Goal: Information Seeking & Learning: Check status

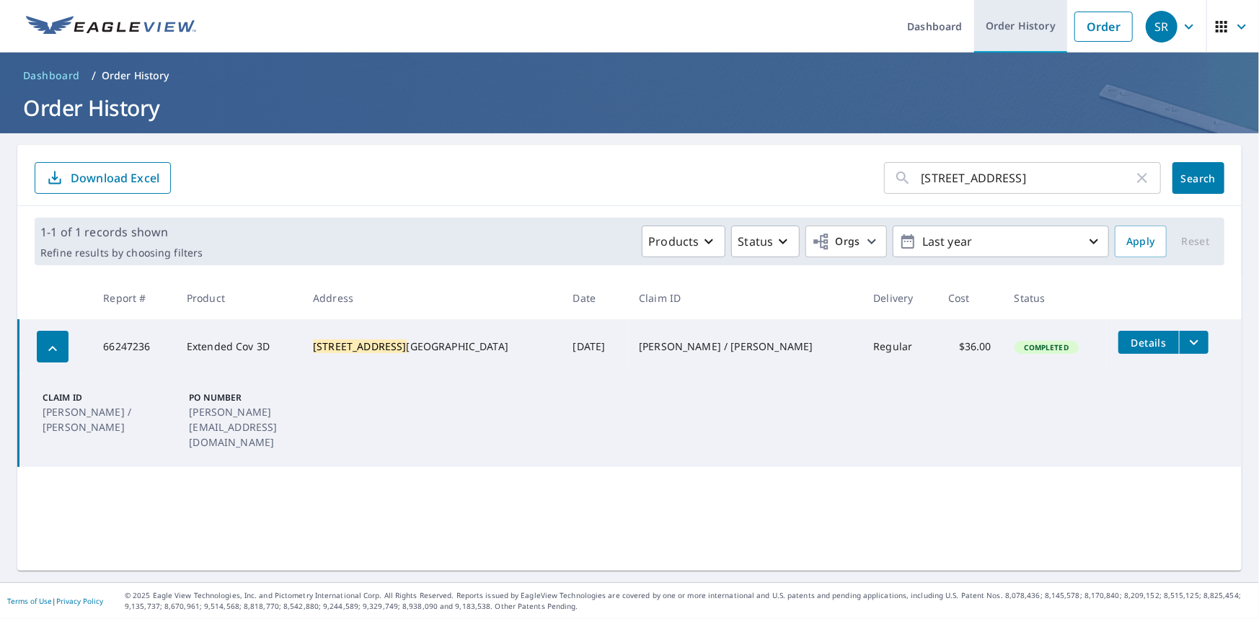
click at [996, 29] on link "Order History" at bounding box center [1020, 26] width 93 height 53
click at [1137, 179] on icon "button" at bounding box center [1142, 178] width 10 height 10
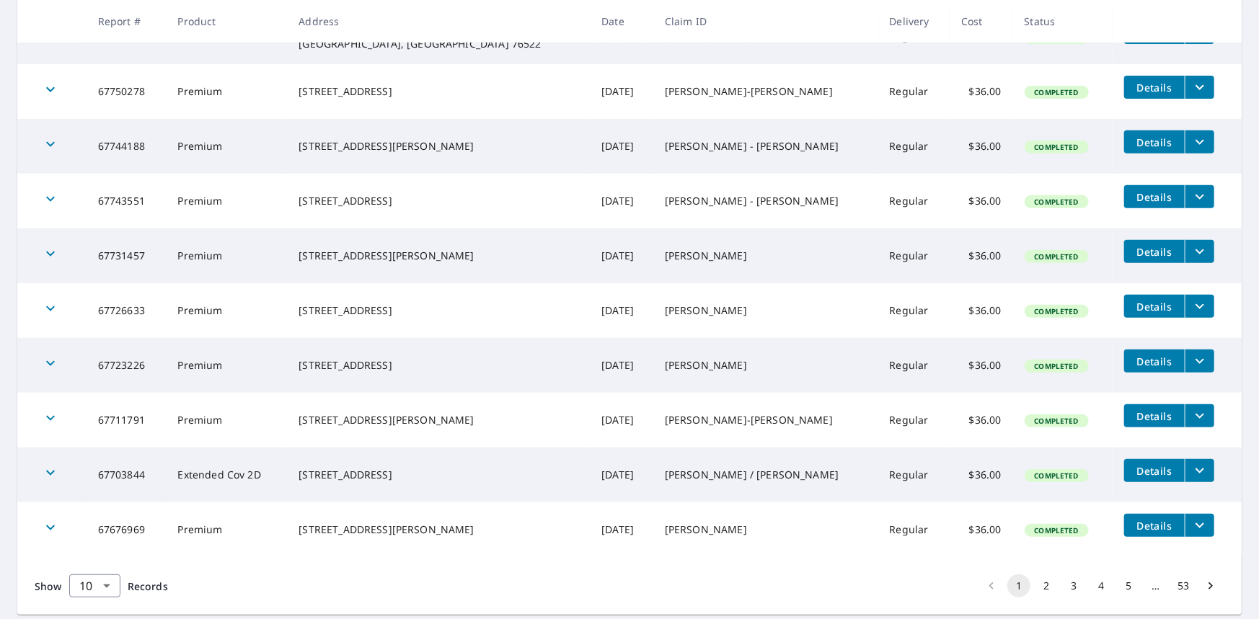
scroll to position [360, 0]
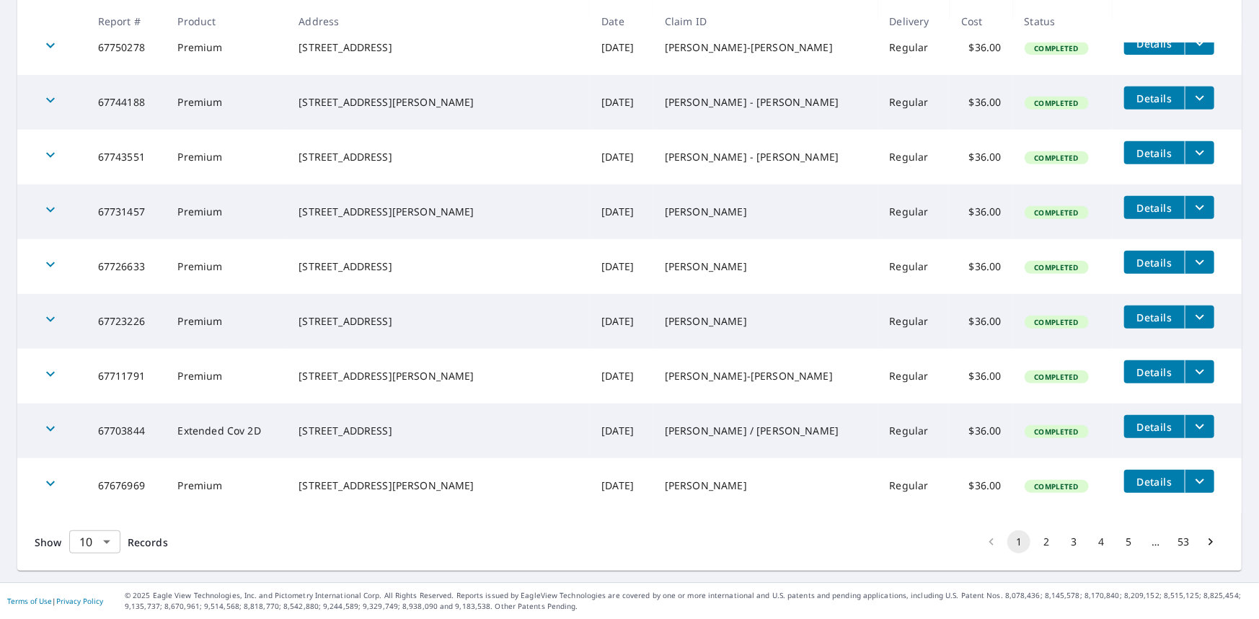
click at [86, 535] on body "SR SR Dashboard Order History Order SR Dashboard / Order History Order History …" at bounding box center [629, 309] width 1259 height 619
drag, startPoint x: 88, startPoint y: 591, endPoint x: 102, endPoint y: 583, distance: 16.2
click at [89, 591] on li "100" at bounding box center [94, 589] width 51 height 26
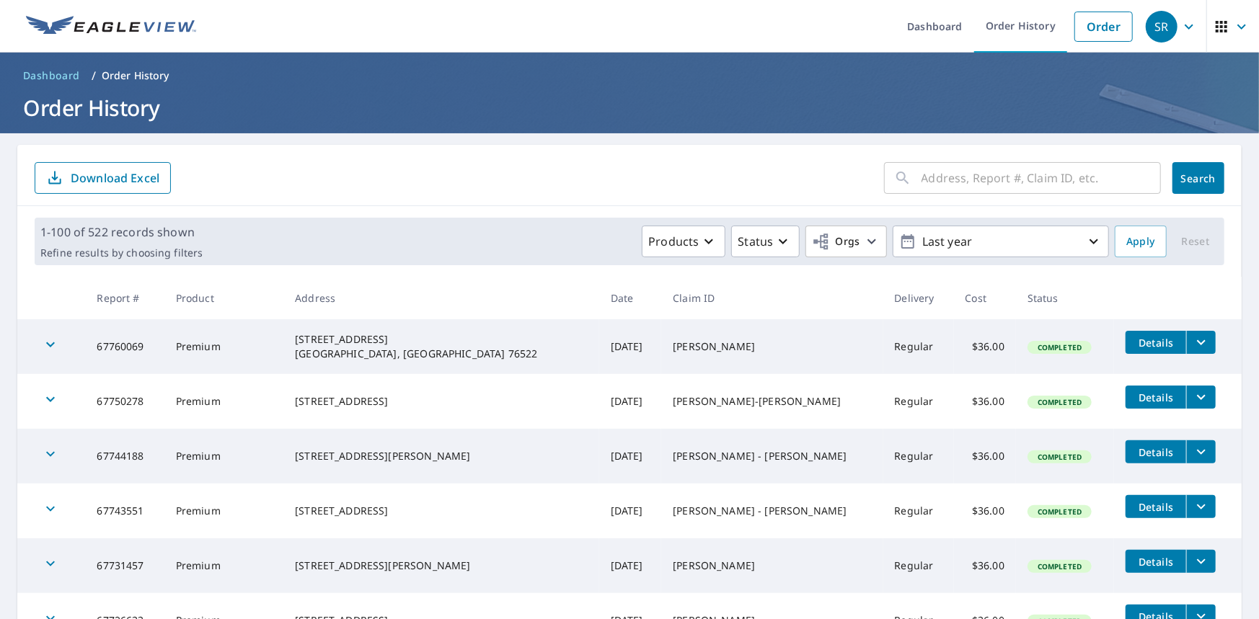
scroll to position [144, 0]
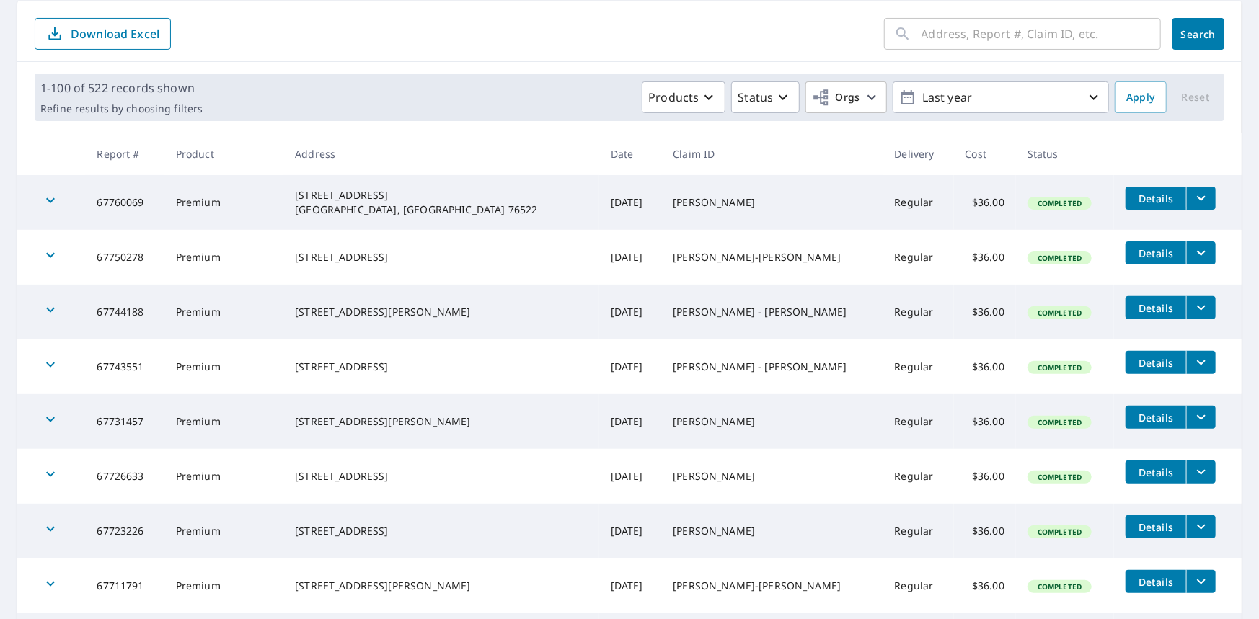
click at [619, 30] on form "​ Search Download Excel" at bounding box center [630, 34] width 1190 height 32
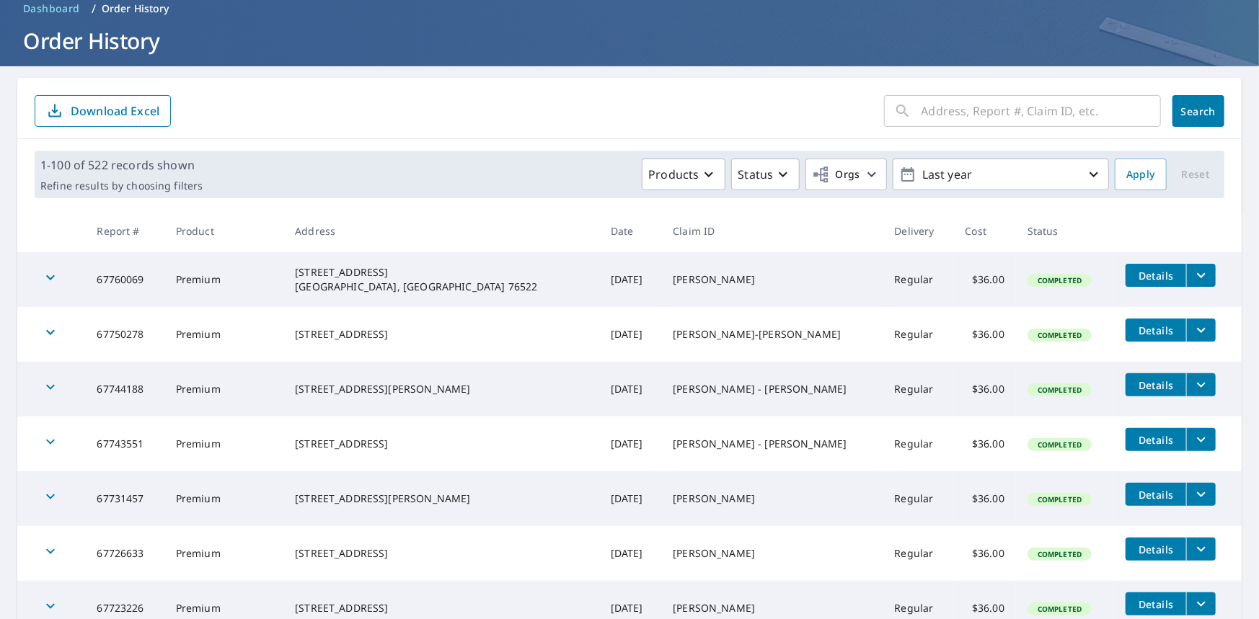
scroll to position [0, 0]
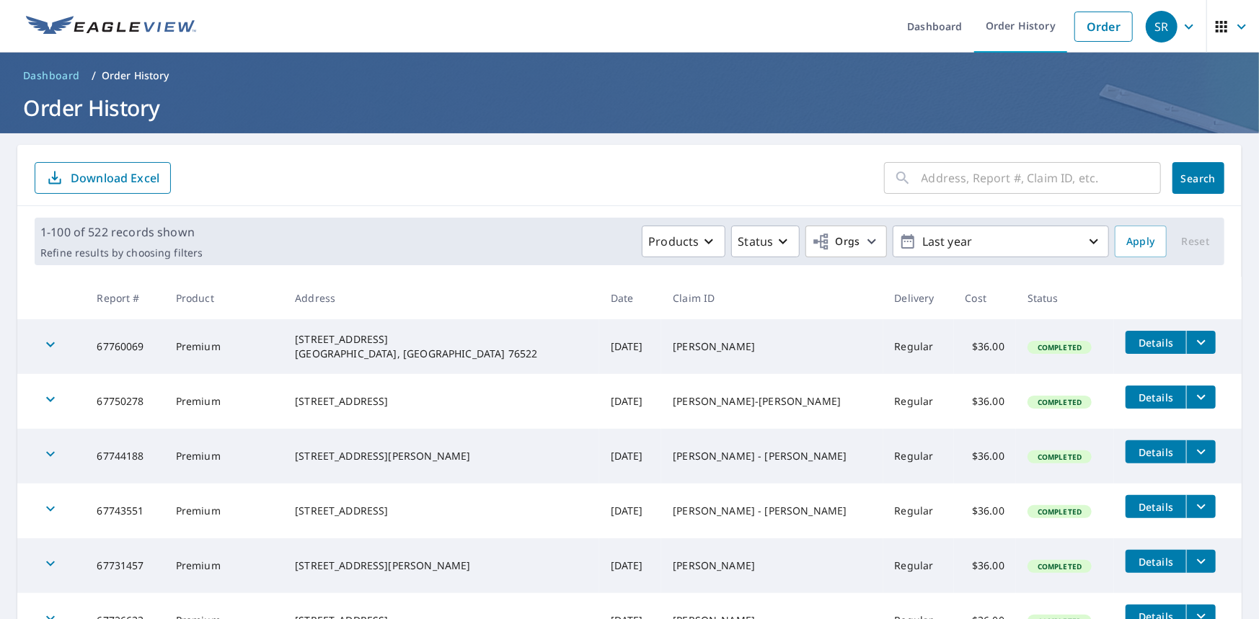
click at [637, 0] on ul "Dashboard Order History Order" at bounding box center [672, 26] width 935 height 53
click at [646, 0] on ul "Dashboard Order History Order" at bounding box center [672, 26] width 935 height 53
click at [659, 1] on ul "Dashboard Order History Order" at bounding box center [672, 26] width 935 height 53
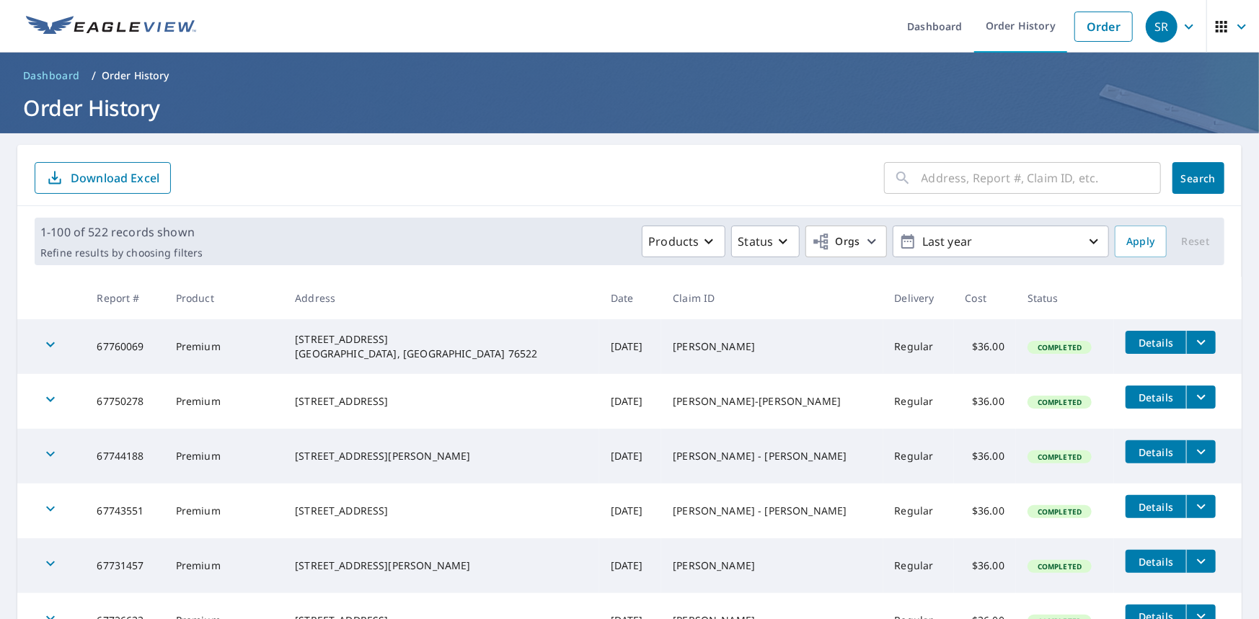
click at [668, 0] on ul "Dashboard Order History Order" at bounding box center [672, 26] width 935 height 53
click at [671, 1] on ul "Dashboard Order History Order" at bounding box center [672, 26] width 935 height 53
